Goal: Information Seeking & Learning: Learn about a topic

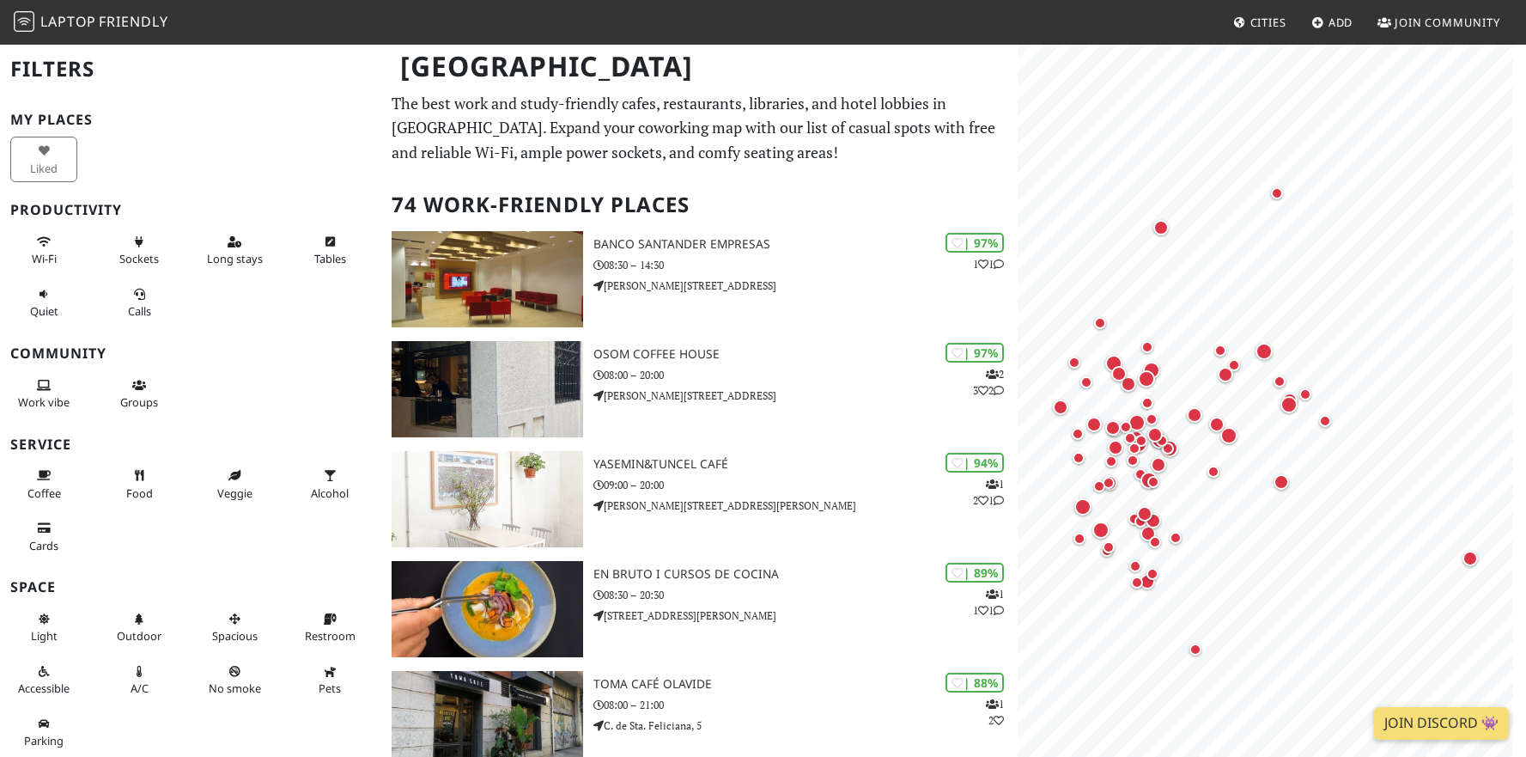
click at [475, 133] on p "The best work and study-friendly cafes, restaurants, libraries, and hotel lobbi…" at bounding box center [699, 128] width 615 height 74
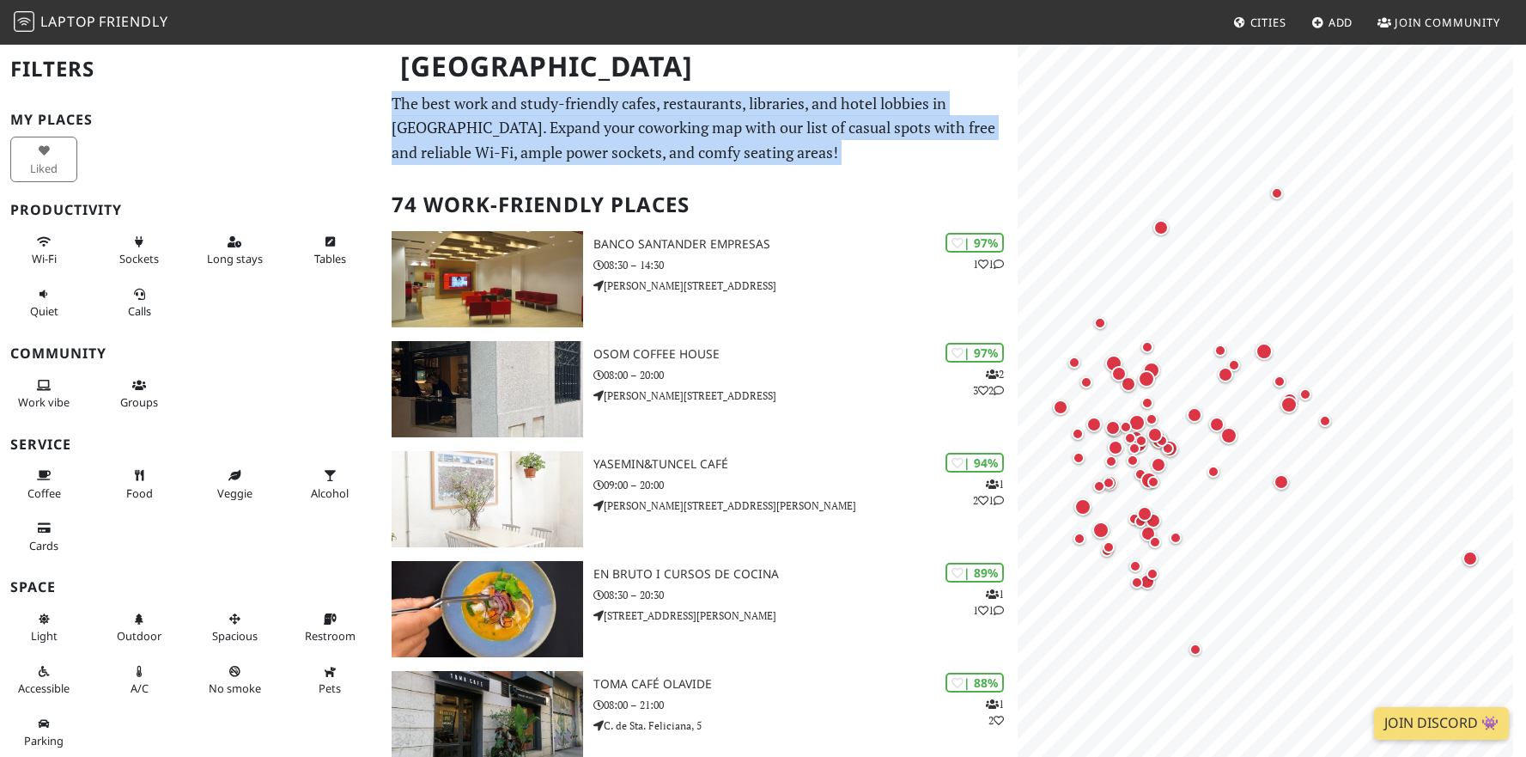
click at [475, 133] on p "The best work and study-friendly cafes, restaurants, libraries, and hotel lobbi…" at bounding box center [699, 128] width 615 height 74
click at [471, 133] on p "The best work and study-friendly cafes, restaurants, libraries, and hotel lobbi…" at bounding box center [699, 128] width 615 height 74
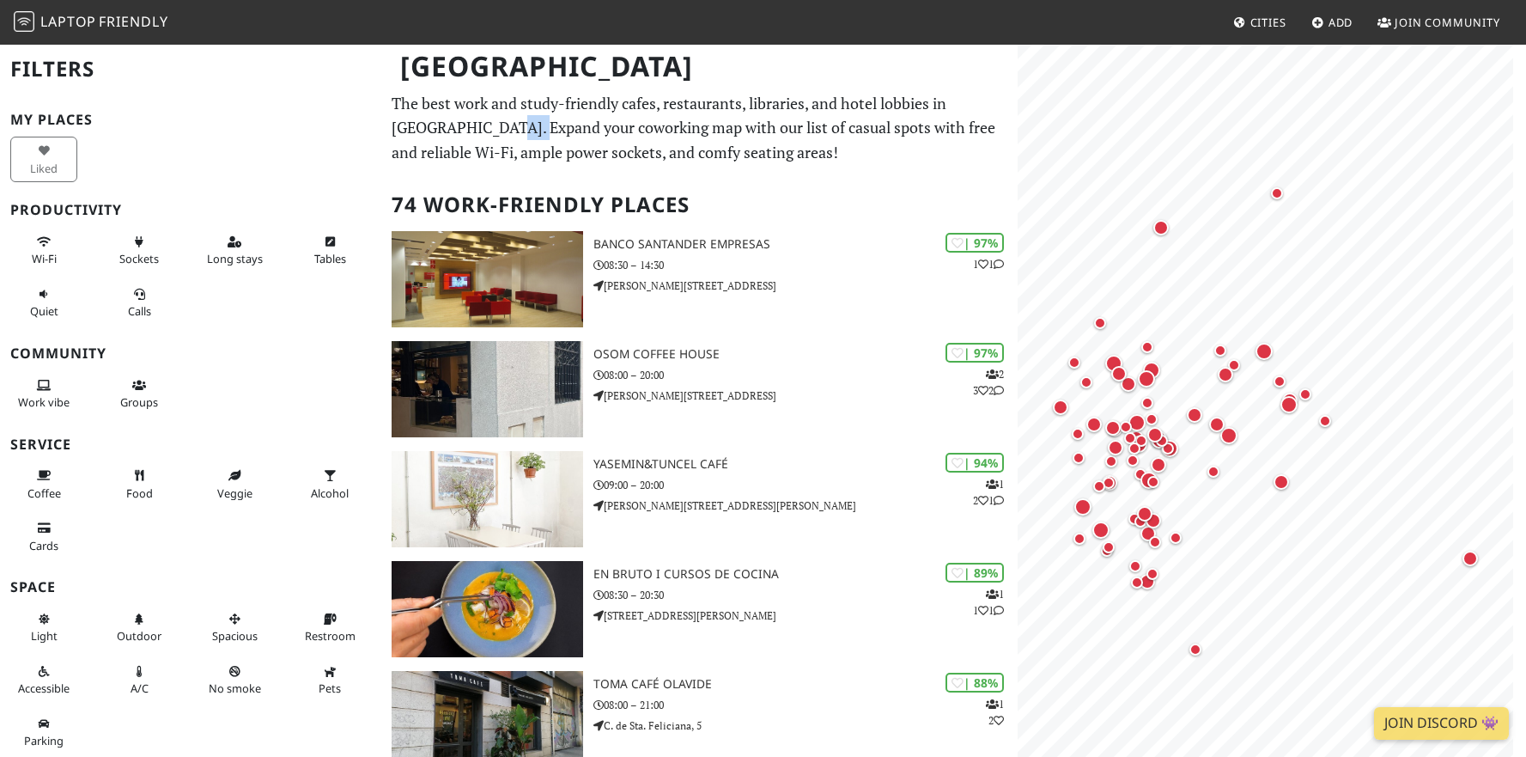
click at [471, 133] on p "The best work and study-friendly cafes, restaurants, libraries, and hotel lobbi…" at bounding box center [699, 128] width 615 height 74
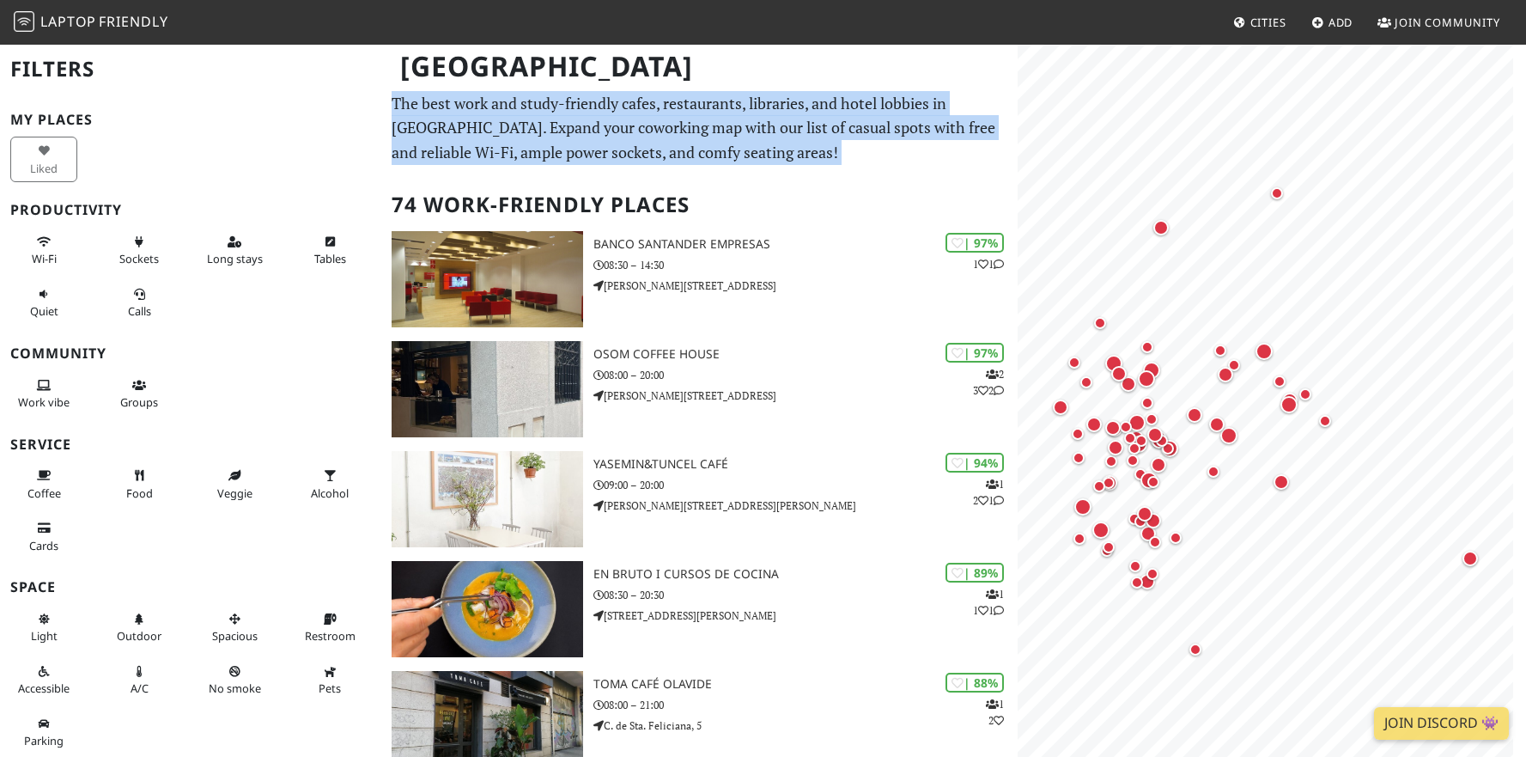
click at [471, 133] on p "The best work and study-friendly cafes, restaurants, libraries, and hotel lobbi…" at bounding box center [699, 128] width 615 height 74
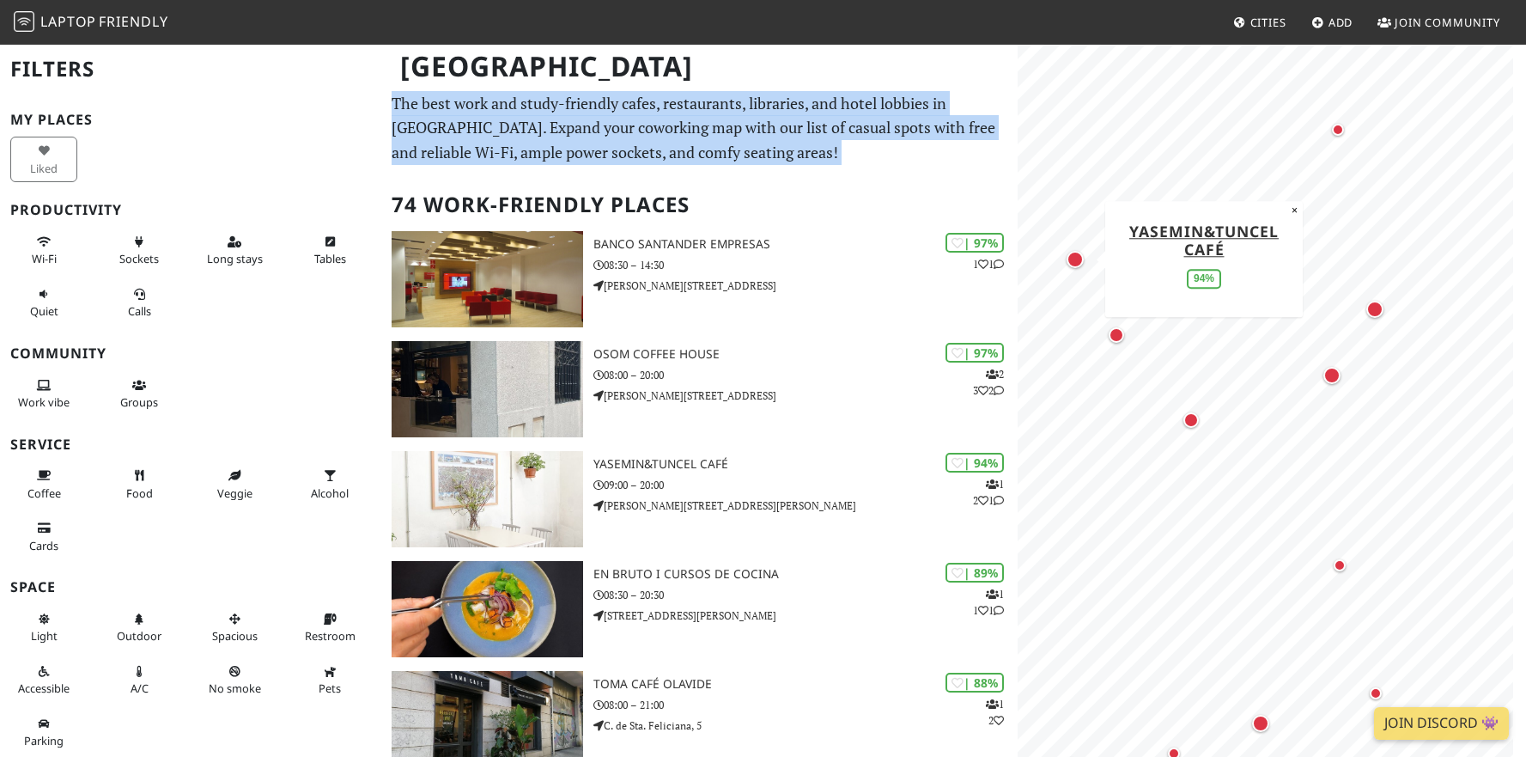
click at [1073, 255] on div "Map marker" at bounding box center [1075, 259] width 17 height 17
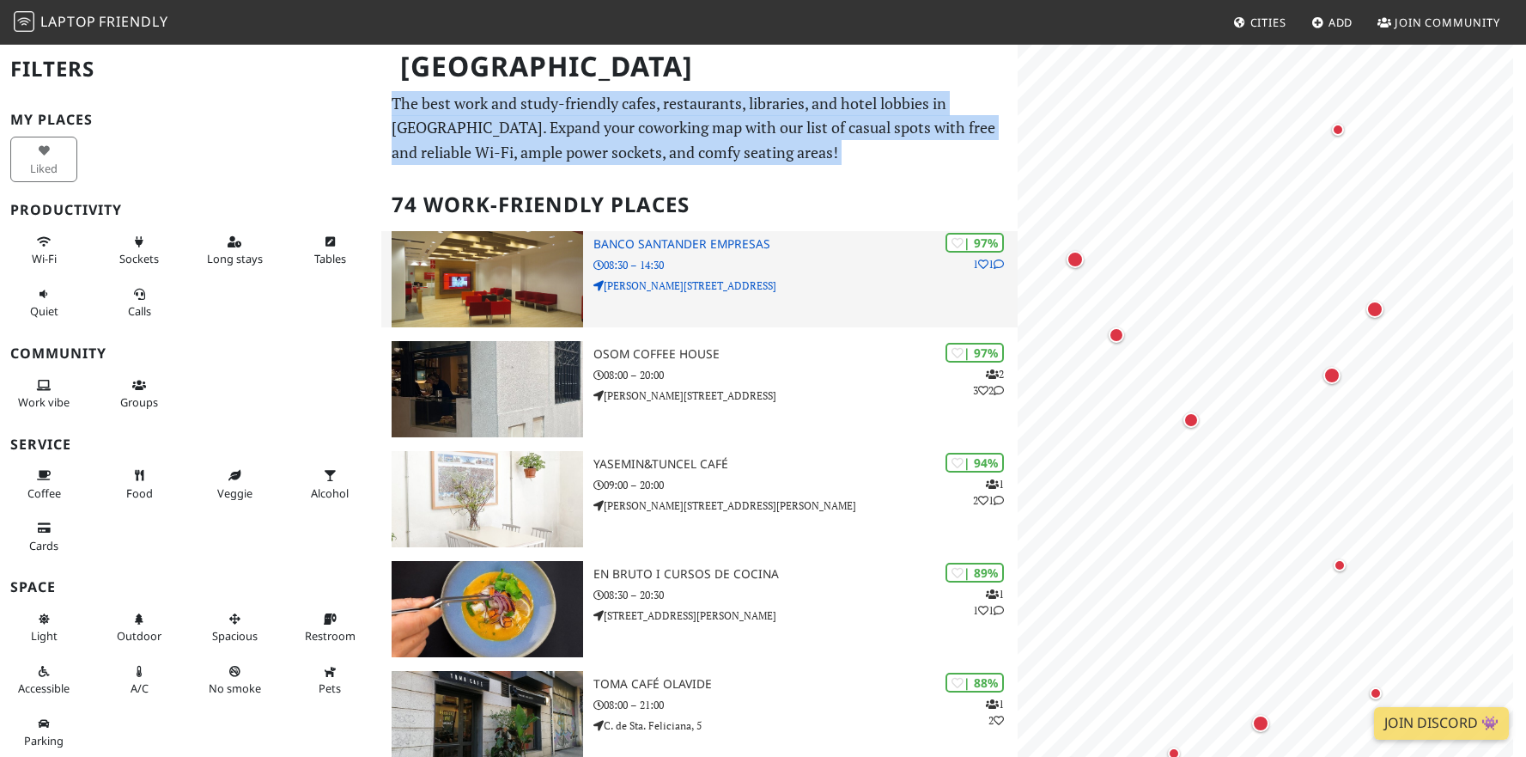
click at [716, 249] on h3 "Banco Santander Empresas" at bounding box center [805, 244] width 424 height 15
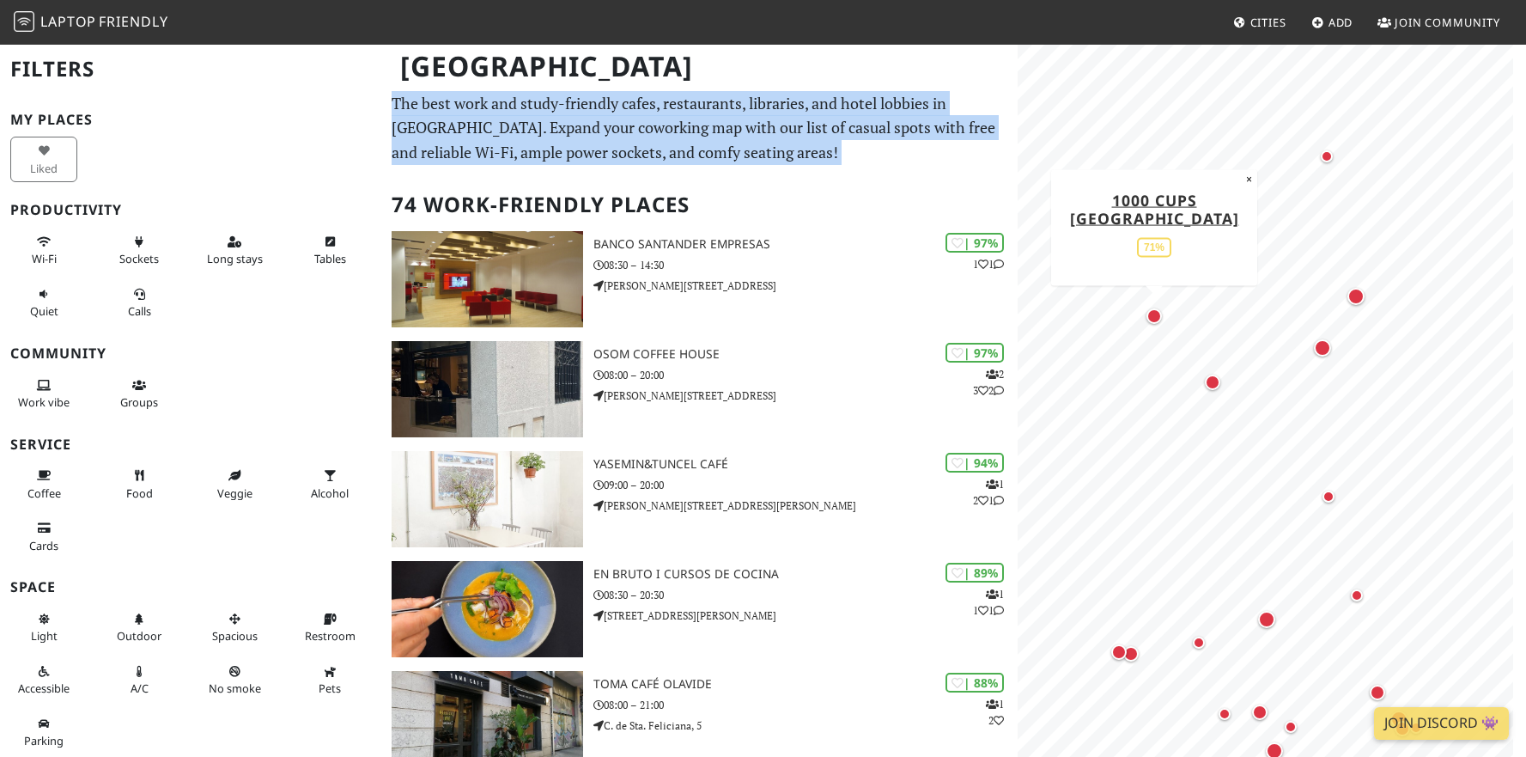
click at [1147, 318] on div "Map marker" at bounding box center [1154, 315] width 15 height 15
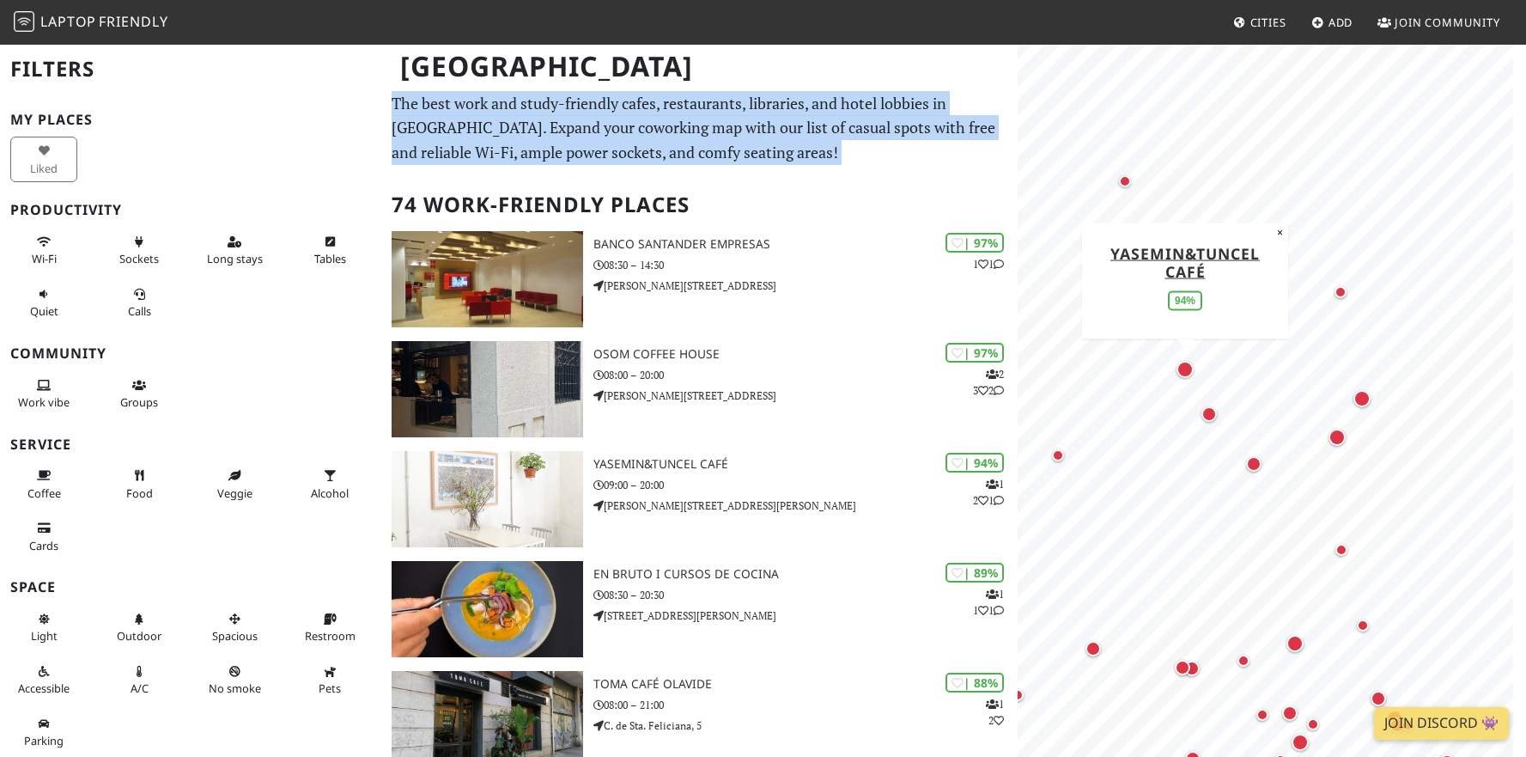
click at [1184, 364] on div "Map marker" at bounding box center [1185, 369] width 17 height 17
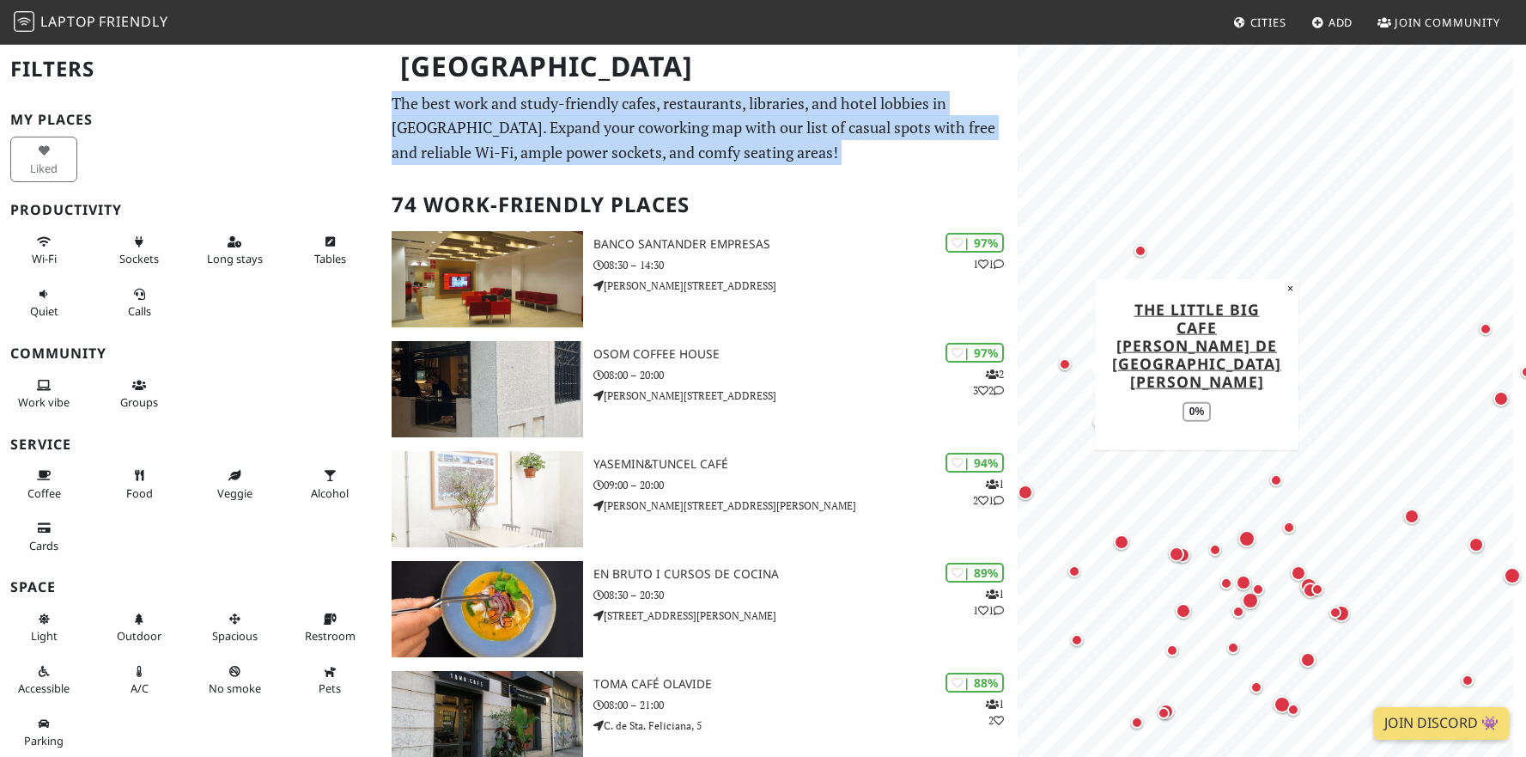
click at [1068, 362] on div "Map marker" at bounding box center [1065, 364] width 12 height 12
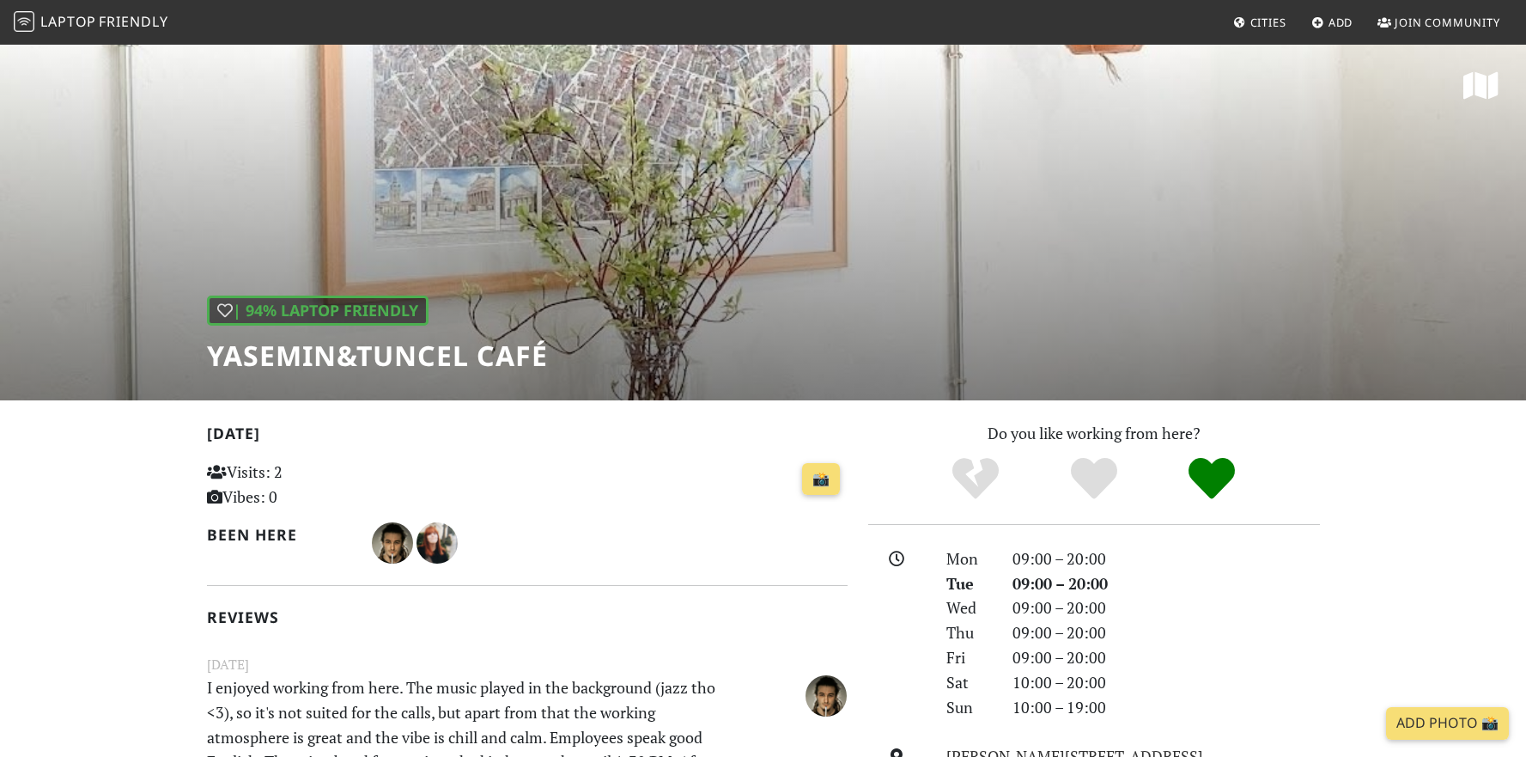
click at [300, 686] on p "I enjoyed working from here. The music played in the background (jazz tho <3), …" at bounding box center [472, 737] width 551 height 124
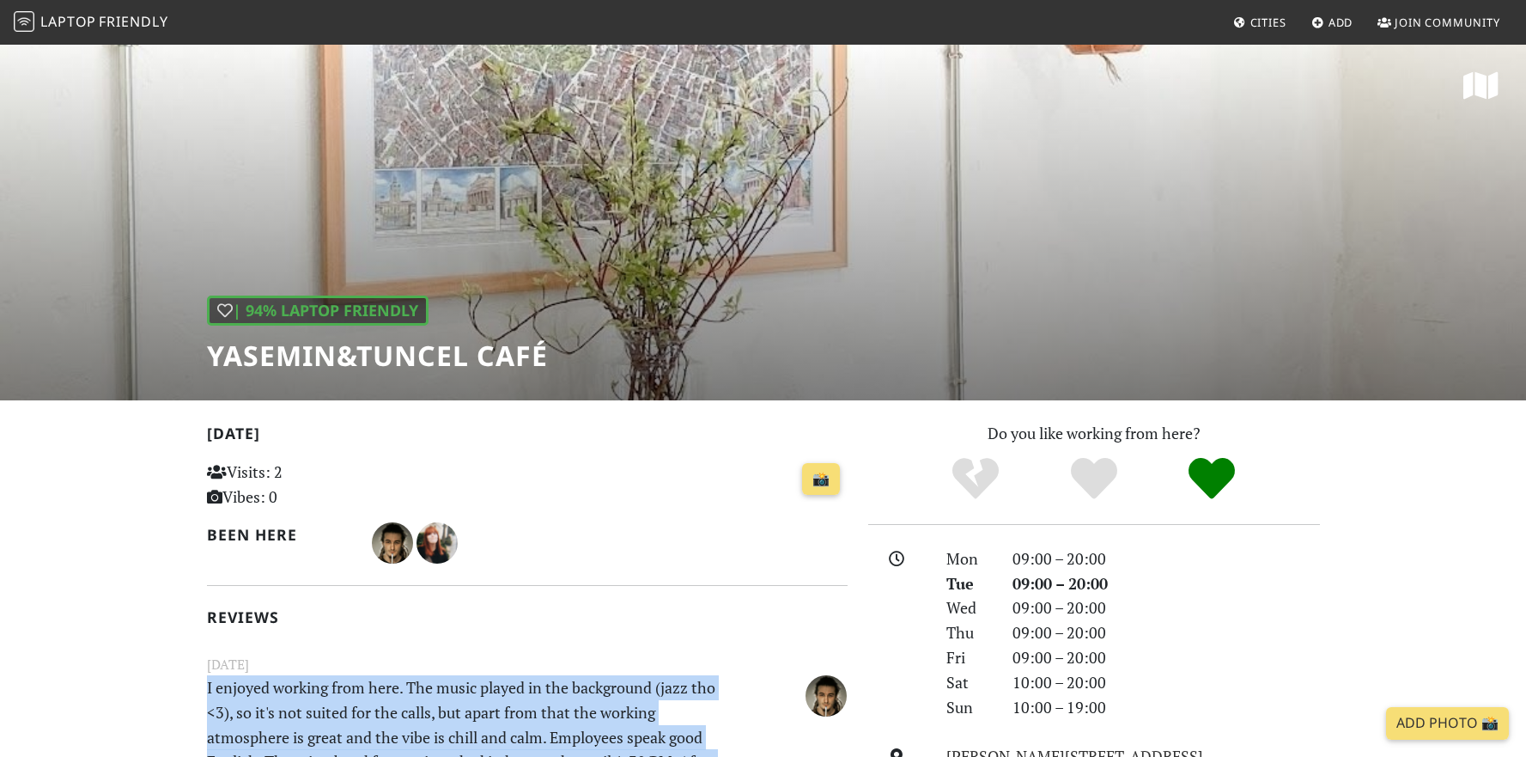
click at [300, 686] on p "I enjoyed working from here. The music played in the background (jazz tho <3), …" at bounding box center [472, 737] width 551 height 124
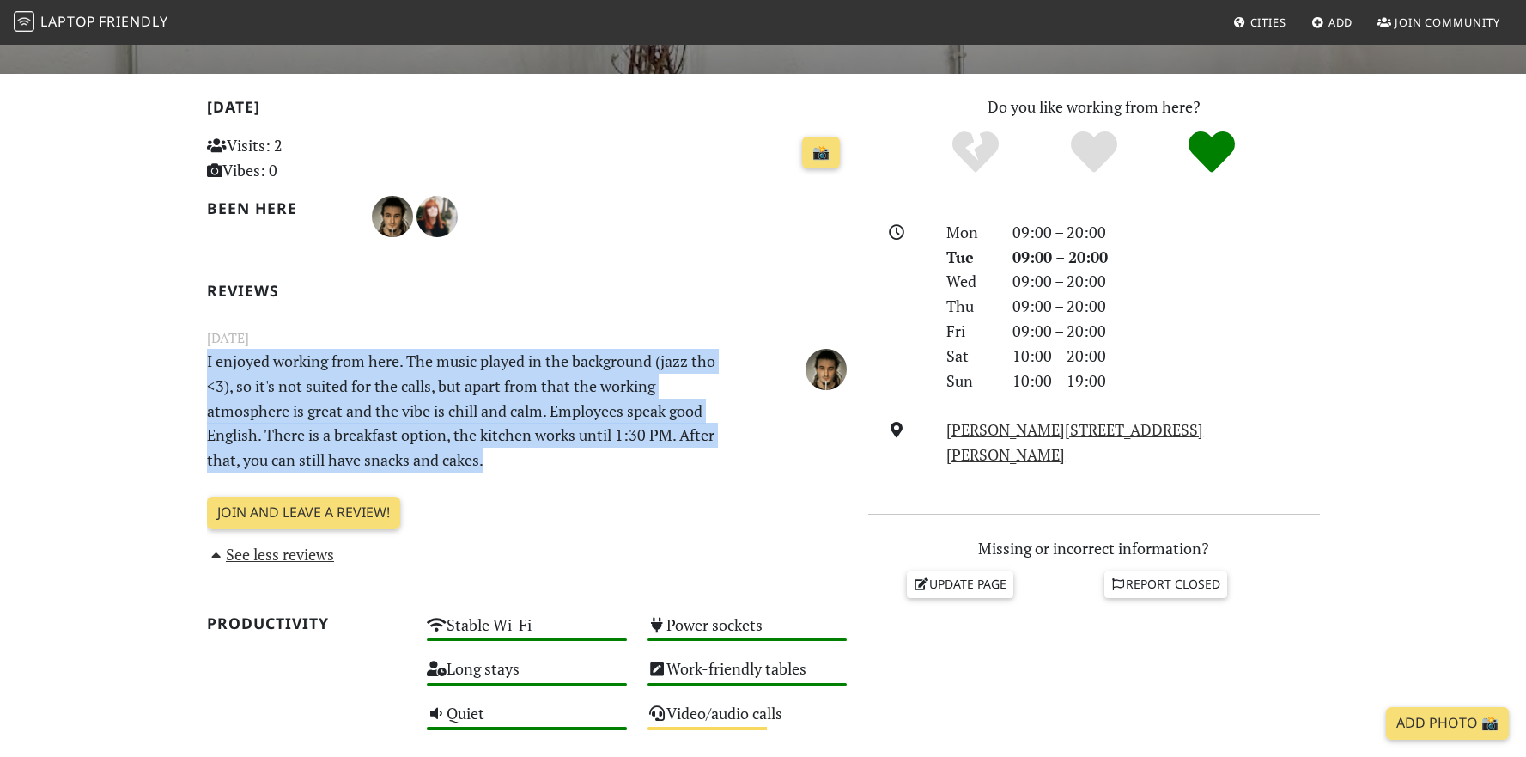
click at [483, 353] on p "I enjoyed working from here. The music played in the background (jazz tho <3), …" at bounding box center [472, 411] width 551 height 124
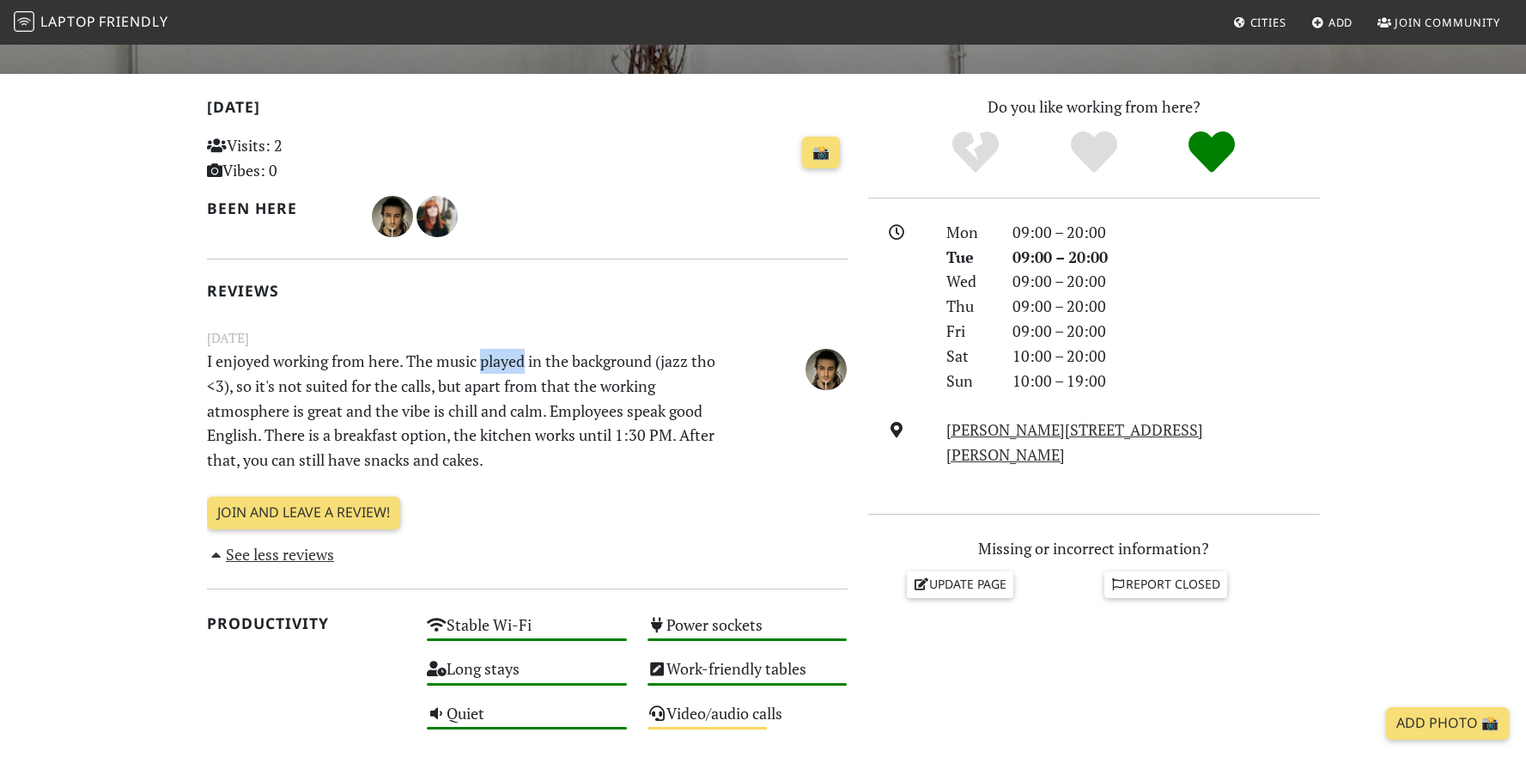
click at [483, 353] on p "I enjoyed working from here. The music played in the background (jazz tho <3), …" at bounding box center [472, 411] width 551 height 124
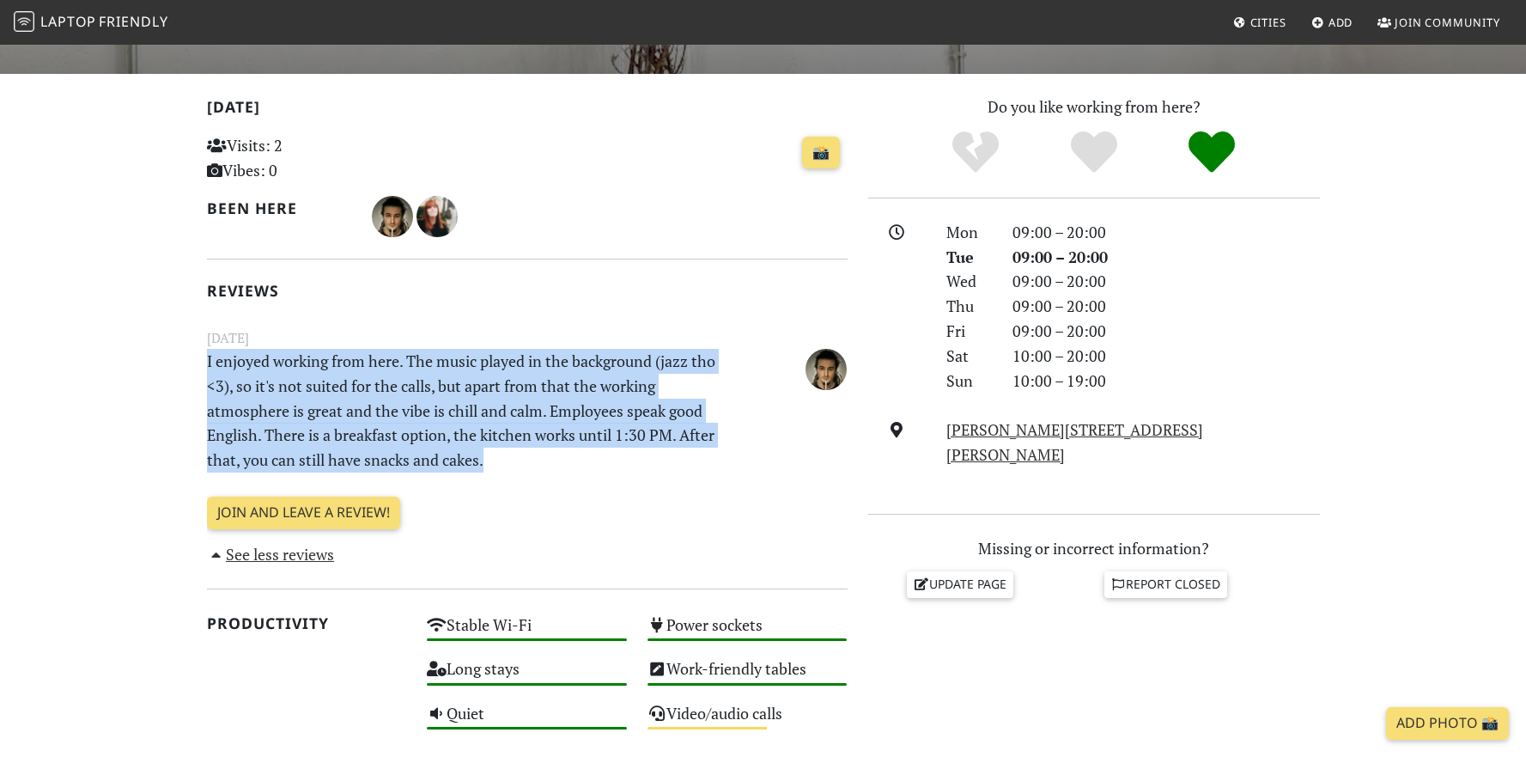
click at [483, 353] on p "I enjoyed working from here. The music played in the background (jazz tho <3), …" at bounding box center [472, 411] width 551 height 124
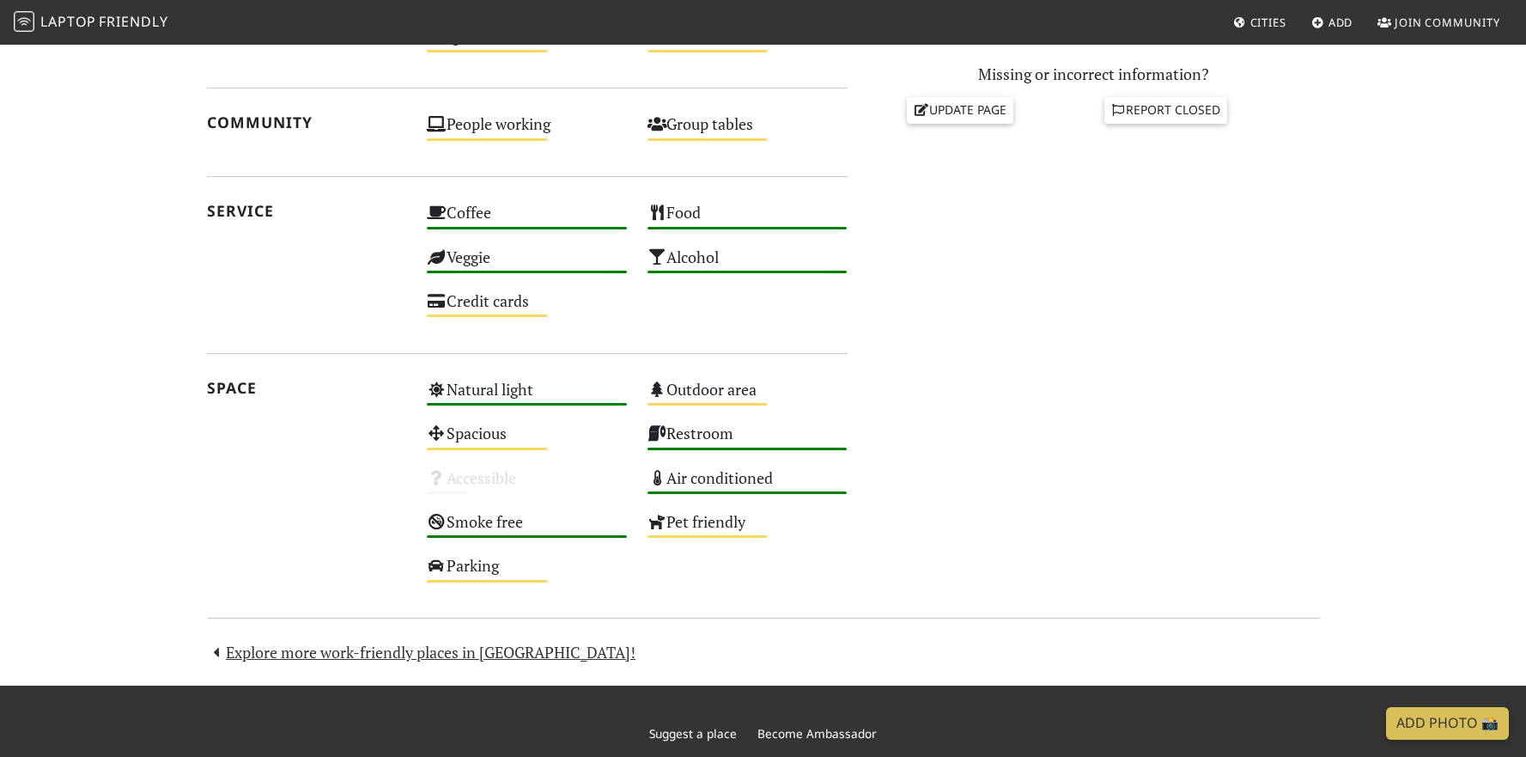
scroll to position [808, 0]
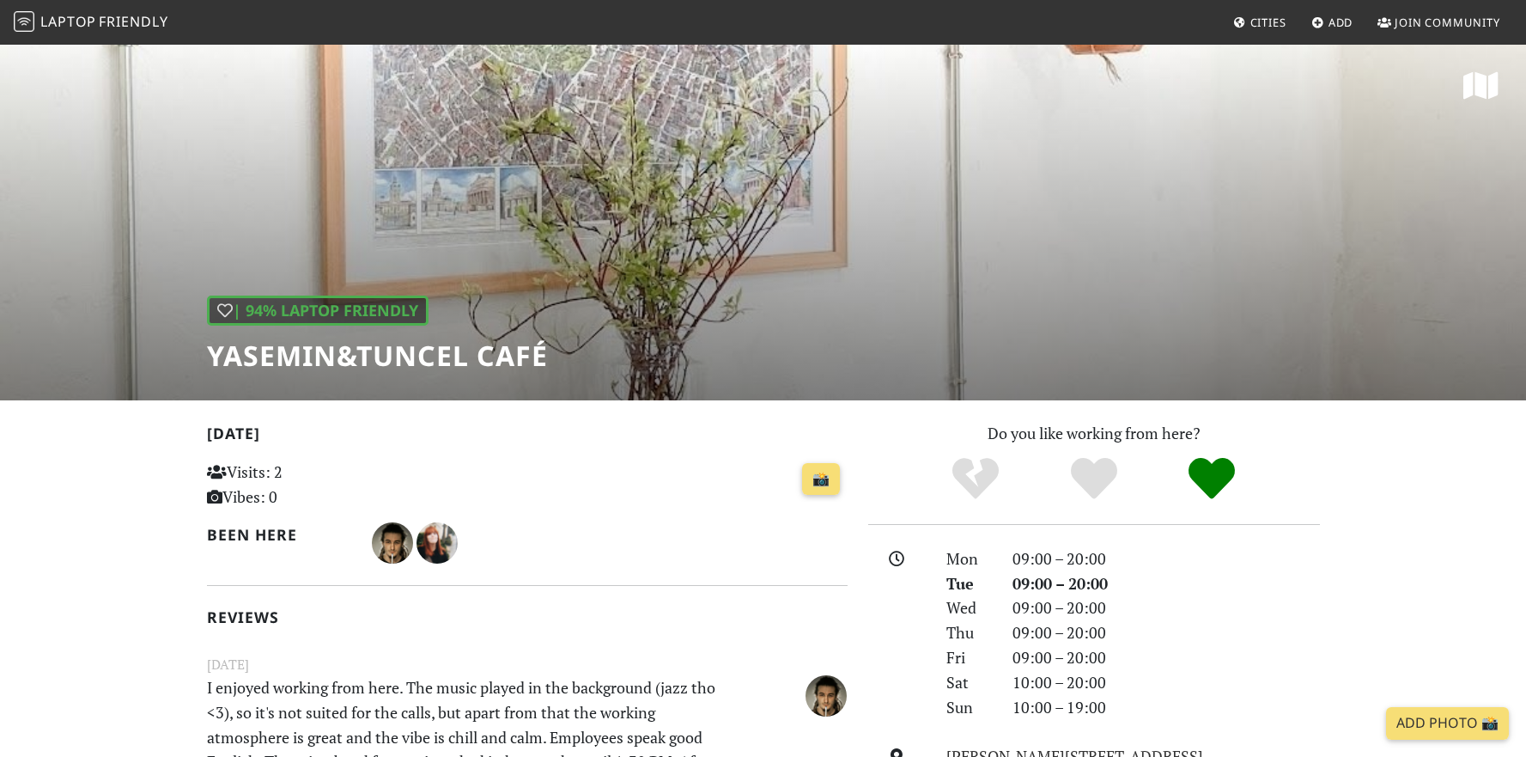
scroll to position [3, 0]
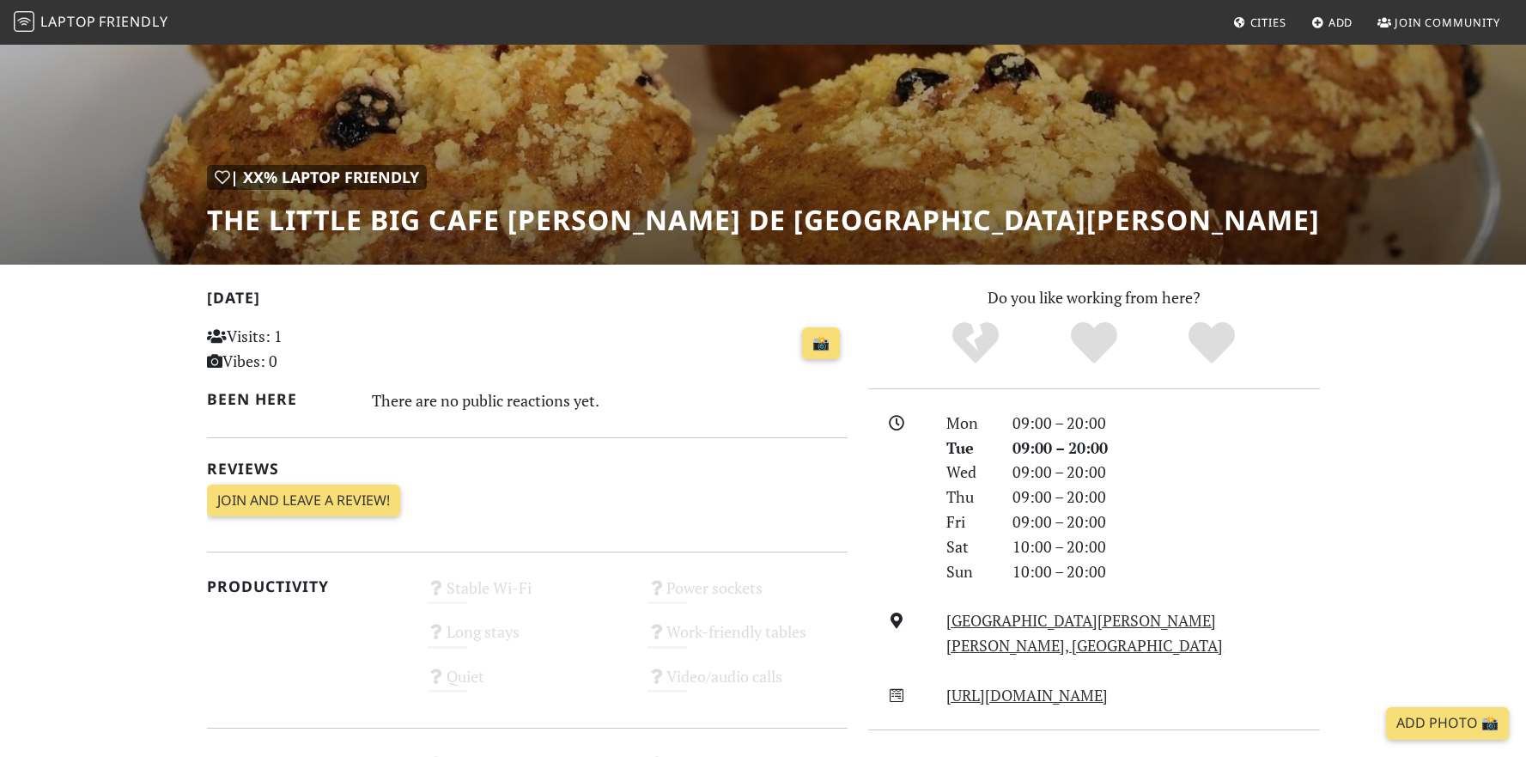
scroll to position [429, 0]
